Goal: Task Accomplishment & Management: Use online tool/utility

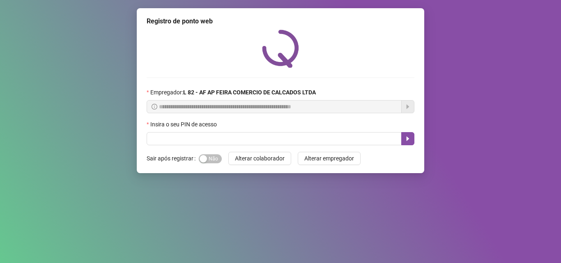
click at [212, 153] on div "Sim Não" at bounding box center [210, 158] width 23 height 13
click at [208, 163] on span "Sim Não" at bounding box center [210, 158] width 23 height 9
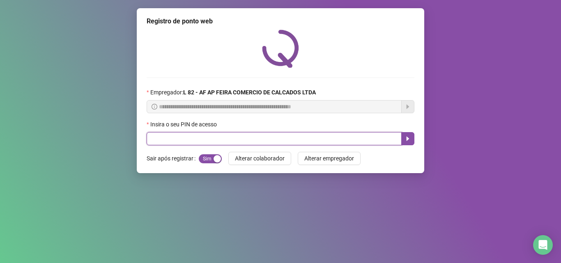
click at [205, 143] on input "text" at bounding box center [274, 138] width 255 height 13
type input "*****"
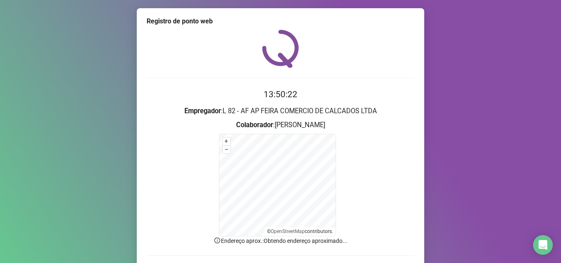
scroll to position [55, 0]
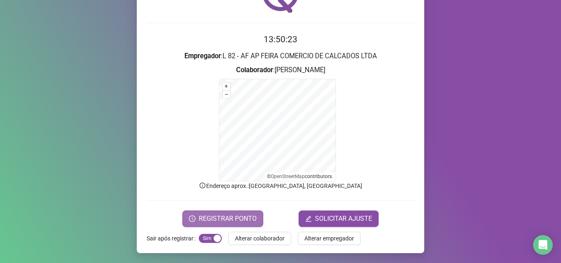
click at [242, 220] on span "REGISTRAR PONTO" at bounding box center [228, 219] width 58 height 10
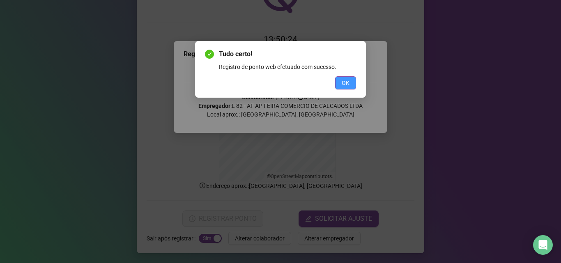
click at [353, 80] on button "OK" at bounding box center [345, 82] width 21 height 13
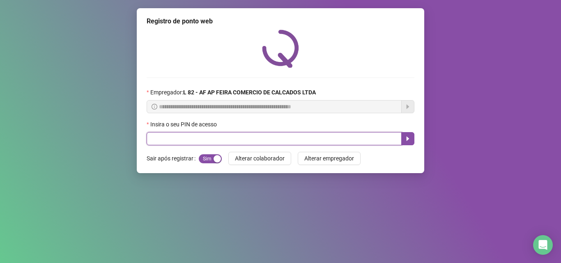
click at [283, 135] on input "text" at bounding box center [274, 138] width 255 height 13
type input "*****"
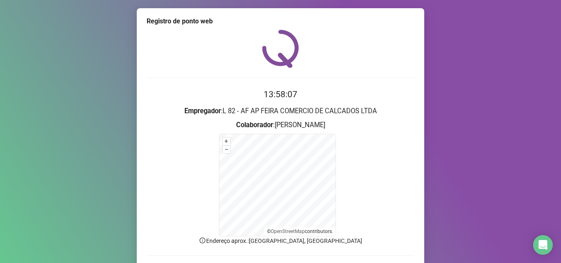
scroll to position [55, 0]
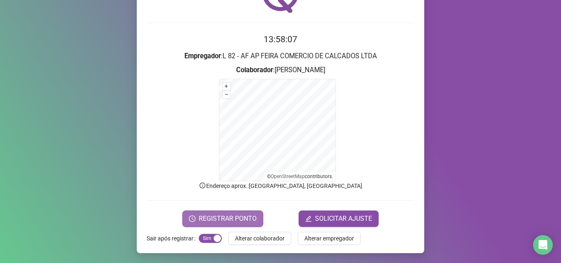
click at [240, 216] on span "REGISTRAR PONTO" at bounding box center [228, 219] width 58 height 10
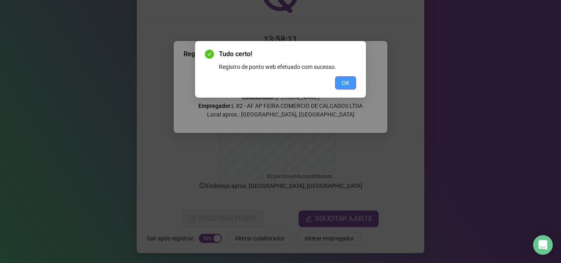
click at [354, 82] on button "OK" at bounding box center [345, 82] width 21 height 13
